Goal: Find specific page/section: Find specific page/section

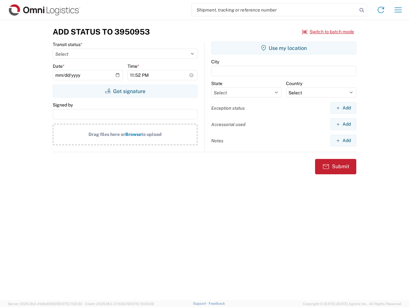
click at [275, 10] on input "search" at bounding box center [275, 10] width 166 height 12
click at [362, 10] on icon at bounding box center [362, 10] width 9 height 9
click at [381, 10] on icon at bounding box center [381, 10] width 10 height 10
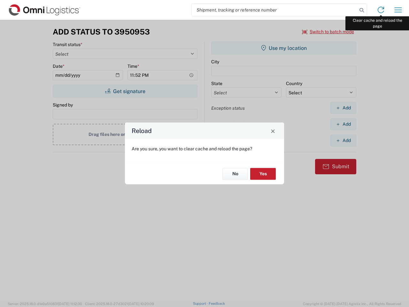
click at [399, 10] on div "Reload Are you sure, you want to clear cache and reload the page? No Yes" at bounding box center [204, 153] width 409 height 307
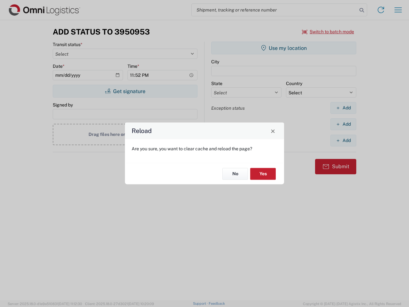
click at [329, 32] on div "Reload Are you sure, you want to clear cache and reload the page? No Yes" at bounding box center [204, 153] width 409 height 307
click at [125, 91] on div "Reload Are you sure, you want to clear cache and reload the page? No Yes" at bounding box center [204, 153] width 409 height 307
click at [284, 48] on div "Reload Are you sure, you want to clear cache and reload the page? No Yes" at bounding box center [204, 153] width 409 height 307
click at [344, 108] on div "Reload Are you sure, you want to clear cache and reload the page? No Yes" at bounding box center [204, 153] width 409 height 307
click at [344, 124] on div "Reload Are you sure, you want to clear cache and reload the page? No Yes" at bounding box center [204, 153] width 409 height 307
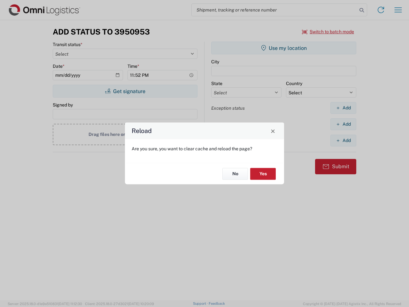
click at [344, 140] on div "Reload Are you sure, you want to clear cache and reload the page? No Yes" at bounding box center [204, 153] width 409 height 307
